Goal: Communication & Community: Answer question/provide support

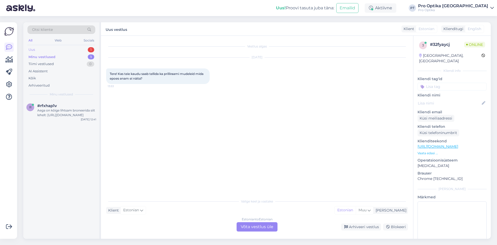
click at [92, 46] on div "Uus 1" at bounding box center [61, 49] width 68 height 7
click at [65, 113] on div "3 #32fyaycj [DATE] 13:53" at bounding box center [61, 109] width 76 height 19
click at [253, 229] on div "Estonian to Estonian Võta vestlus üle" at bounding box center [257, 226] width 41 height 9
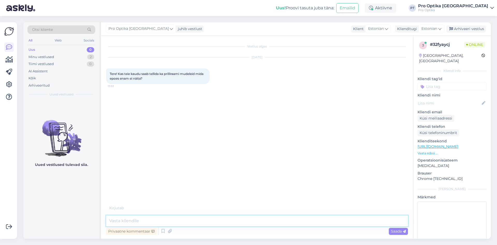
click at [182, 221] on textarea at bounding box center [257, 220] width 302 height 11
type textarea "Tere!"
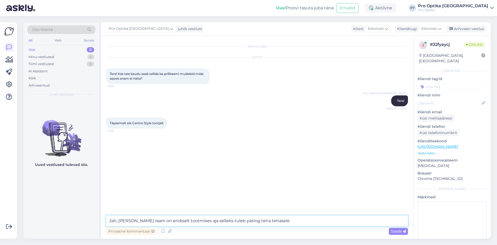
type textarea "Jah, [PERSON_NAME] raam on endiselt tootmises aja selleks tuleb päring teha teh…"
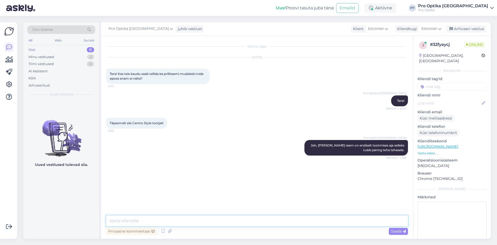
click at [217, 222] on textarea at bounding box center [257, 220] width 302 height 11
click at [90, 55] on div "2" at bounding box center [90, 56] width 7 height 5
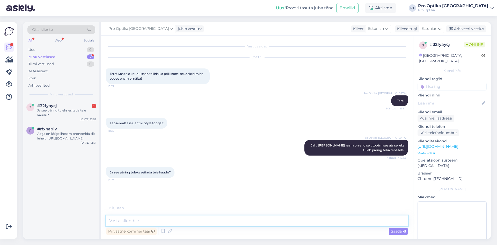
click at [154, 221] on textarea at bounding box center [257, 220] width 302 height 11
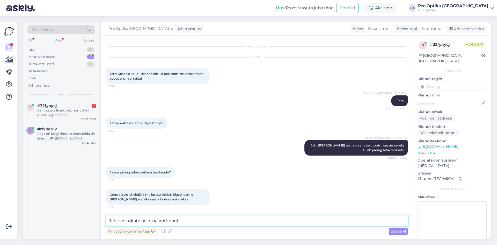
type textarea "Jah, kas oskate öelda raami koodi."
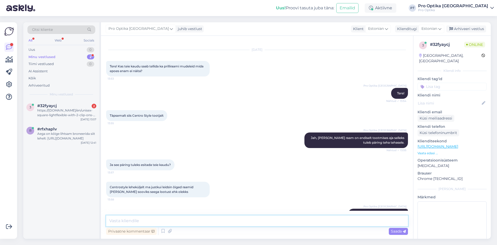
scroll to position [85, 0]
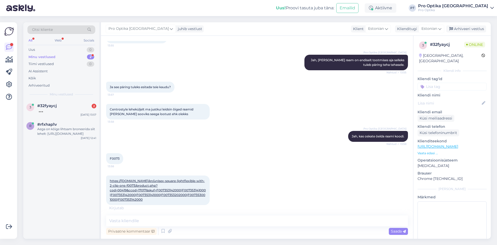
click at [154, 181] on link "https://[DOMAIN_NAME]/en/unisex-square-lightflexible-with-2-clip-ons-f0073/prod…" at bounding box center [158, 190] width 96 height 23
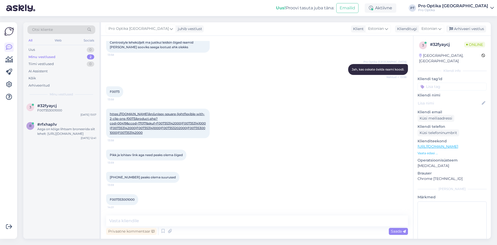
scroll to position [174, 0]
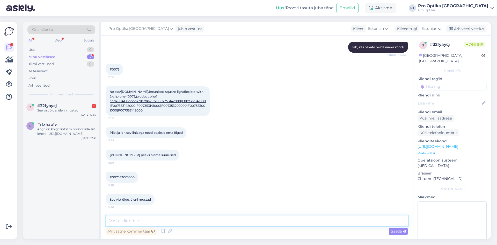
click at [164, 223] on textarea at bounding box center [257, 220] width 302 height 11
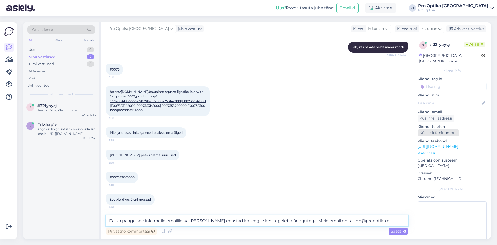
type textarea "Palun pange see info meile emailile ka [PERSON_NAME] edastad kolleegile kes teg…"
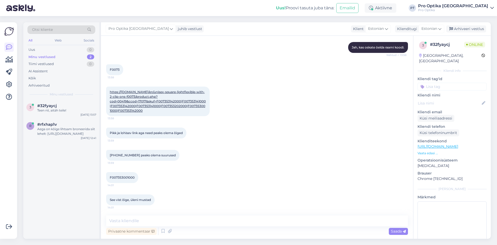
scroll to position [228, 0]
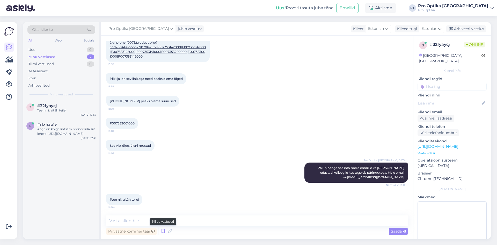
click at [164, 231] on icon at bounding box center [163, 231] width 6 height 8
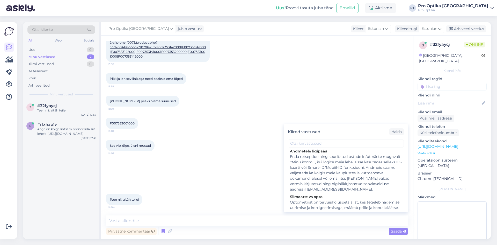
scroll to position [155, 0]
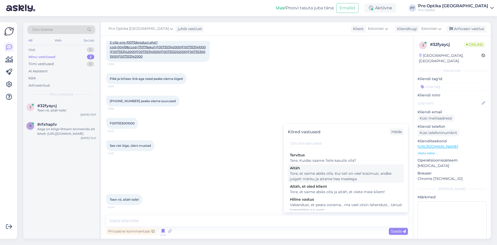
click at [332, 182] on div "Tore, et saime abiks olla. Kui teil on veel küsimusi, andke julgelt märku ja ai…" at bounding box center [346, 176] width 112 height 11
type textarea "Tore, et saime abiks olla. Kui teil on veel küsimusi, andke julgelt märku ja ai…"
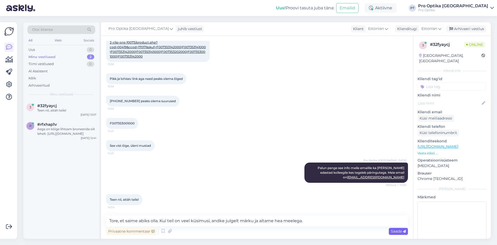
click at [402, 231] on span "Saada" at bounding box center [398, 231] width 15 height 5
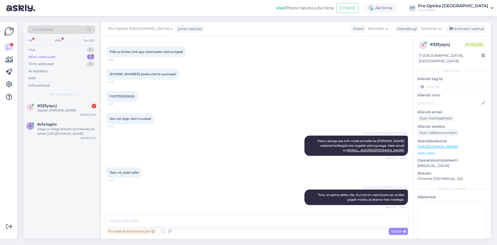
scroll to position [277, 0]
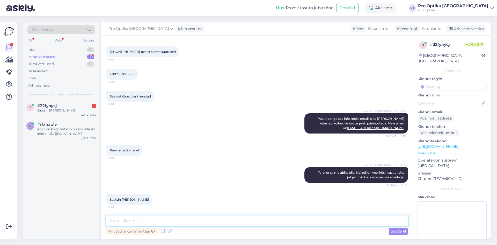
click at [164, 217] on textarea at bounding box center [257, 220] width 302 height 11
type textarea "Aitäh, [PERSON_NAME] vastuse päringule edastame Teile info."
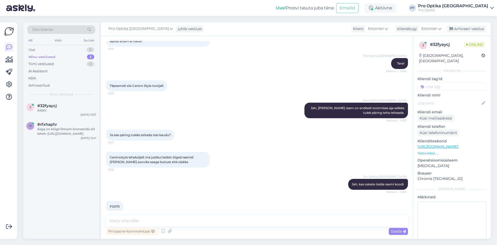
scroll to position [52, 0]
